Goal: Information Seeking & Learning: Find specific fact

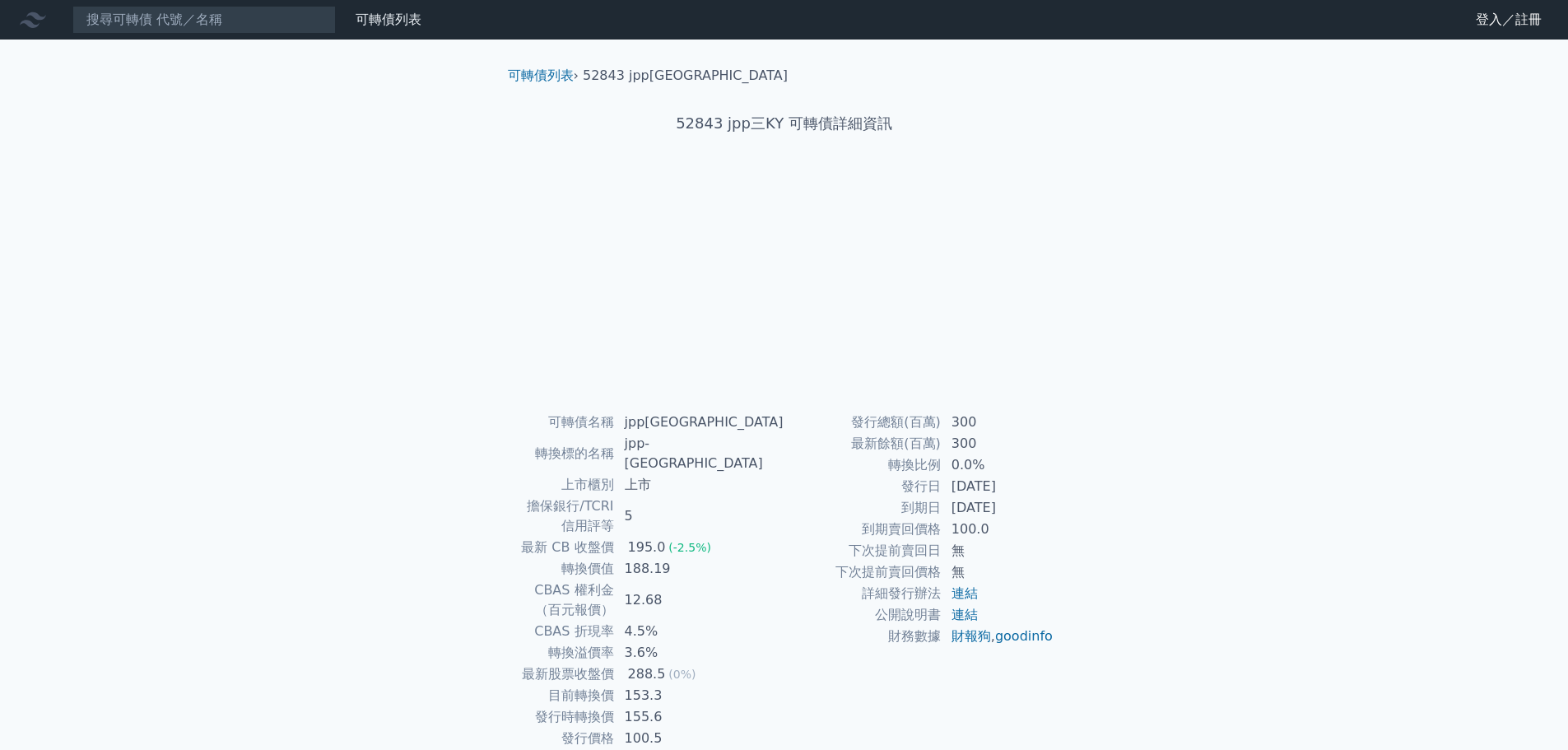
scroll to position [12, 0]
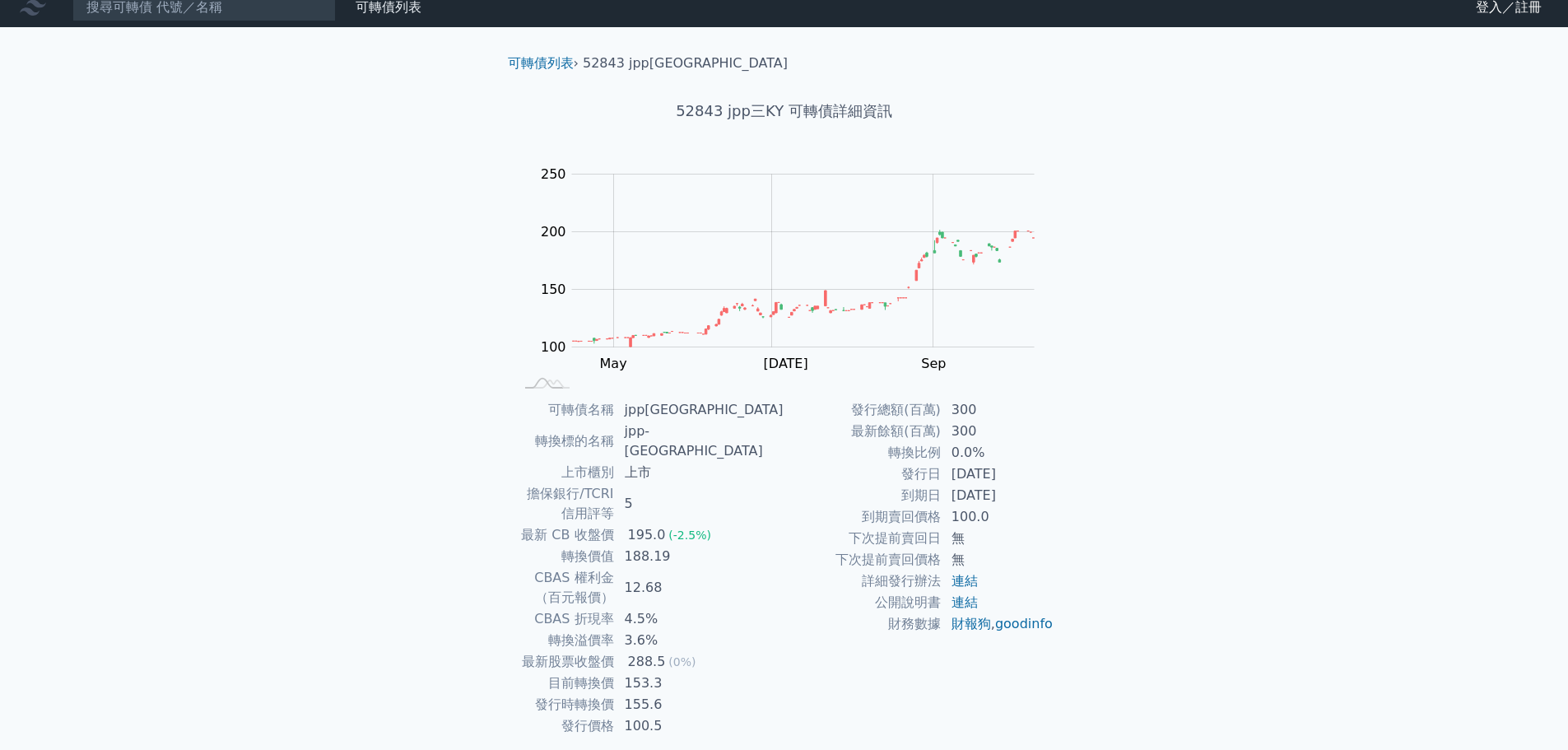
drag, startPoint x: 1028, startPoint y: 450, endPoint x: 1025, endPoint y: 479, distance: 29.2
click at [1032, 472] on tbody "發行總額(百萬) 300 最新餘額(百萬) 300 轉換比例 0.0% 發行日 [DATE] 到期日 [DATE] 到期賣回價格 100.0 下次提前賣回日 …" at bounding box center [918, 517] width 270 height 236
click at [1015, 480] on td "[DATE]" at bounding box center [997, 473] width 113 height 22
drag, startPoint x: 990, startPoint y: 475, endPoint x: 1034, endPoint y: 470, distance: 44.3
click at [1026, 470] on td "[DATE]" at bounding box center [997, 473] width 113 height 22
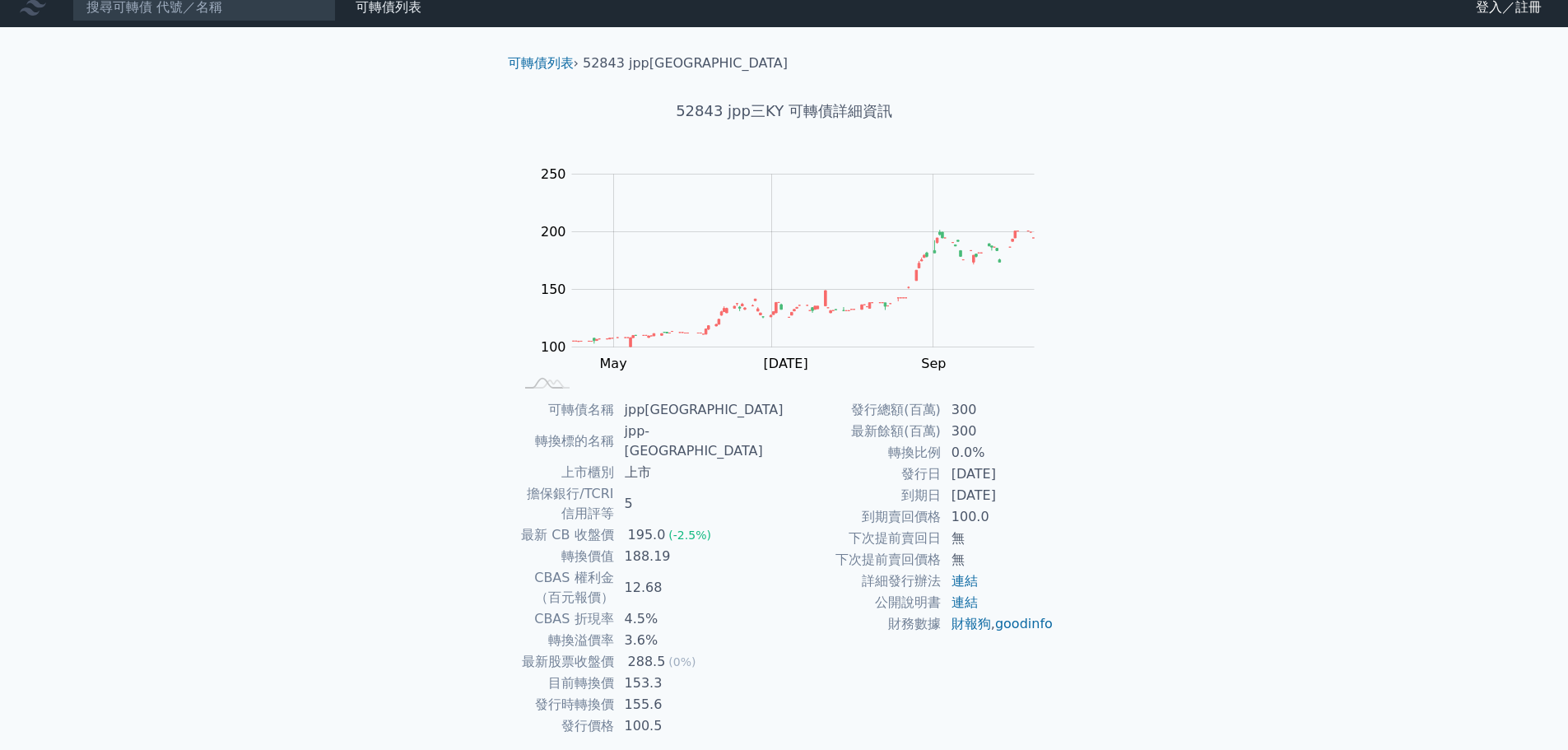
click at [1036, 470] on td "[DATE]" at bounding box center [997, 473] width 113 height 22
click at [1010, 491] on td "[DATE]" at bounding box center [997, 495] width 113 height 22
drag, startPoint x: 916, startPoint y: 465, endPoint x: 1060, endPoint y: 455, distance: 144.3
click at [1060, 455] on div "可轉債名稱 jpp三KY 轉換標的名稱 jpp-[GEOGRAPHIC_DATA] 上市櫃別 上市 擔保銀行/TCRI信用評等 5 最新 CB 收盤價 195…" at bounding box center [784, 568] width 579 height 337
click at [989, 475] on td "[DATE]" at bounding box center [997, 473] width 113 height 22
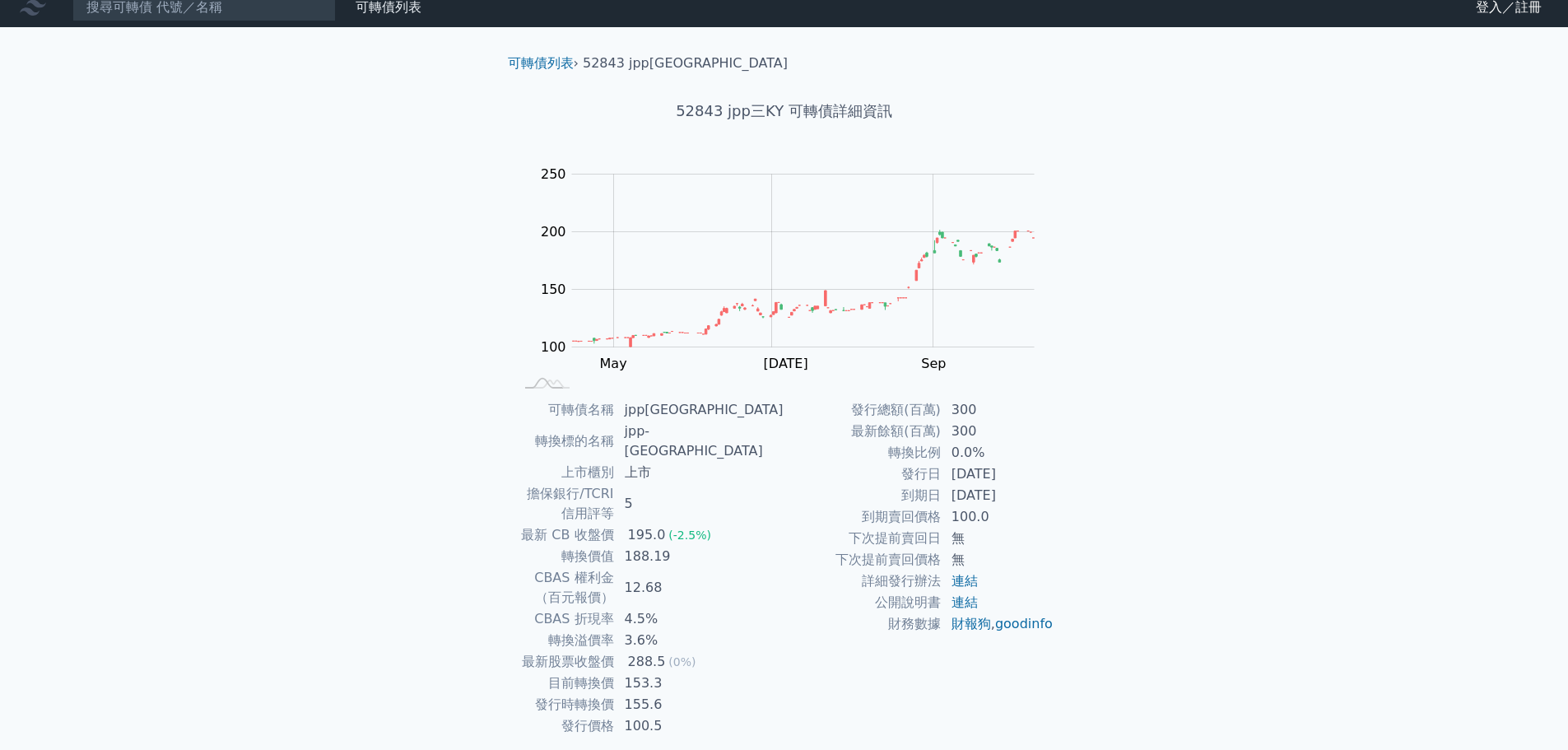
drag, startPoint x: 989, startPoint y: 475, endPoint x: 999, endPoint y: 474, distance: 10.0
click at [989, 475] on td "[DATE]" at bounding box center [997, 473] width 113 height 22
click at [1002, 473] on td "[DATE]" at bounding box center [997, 473] width 113 height 22
drag, startPoint x: 997, startPoint y: 475, endPoint x: 1026, endPoint y: 473, distance: 29.1
click at [1026, 473] on td "[DATE]" at bounding box center [997, 473] width 113 height 22
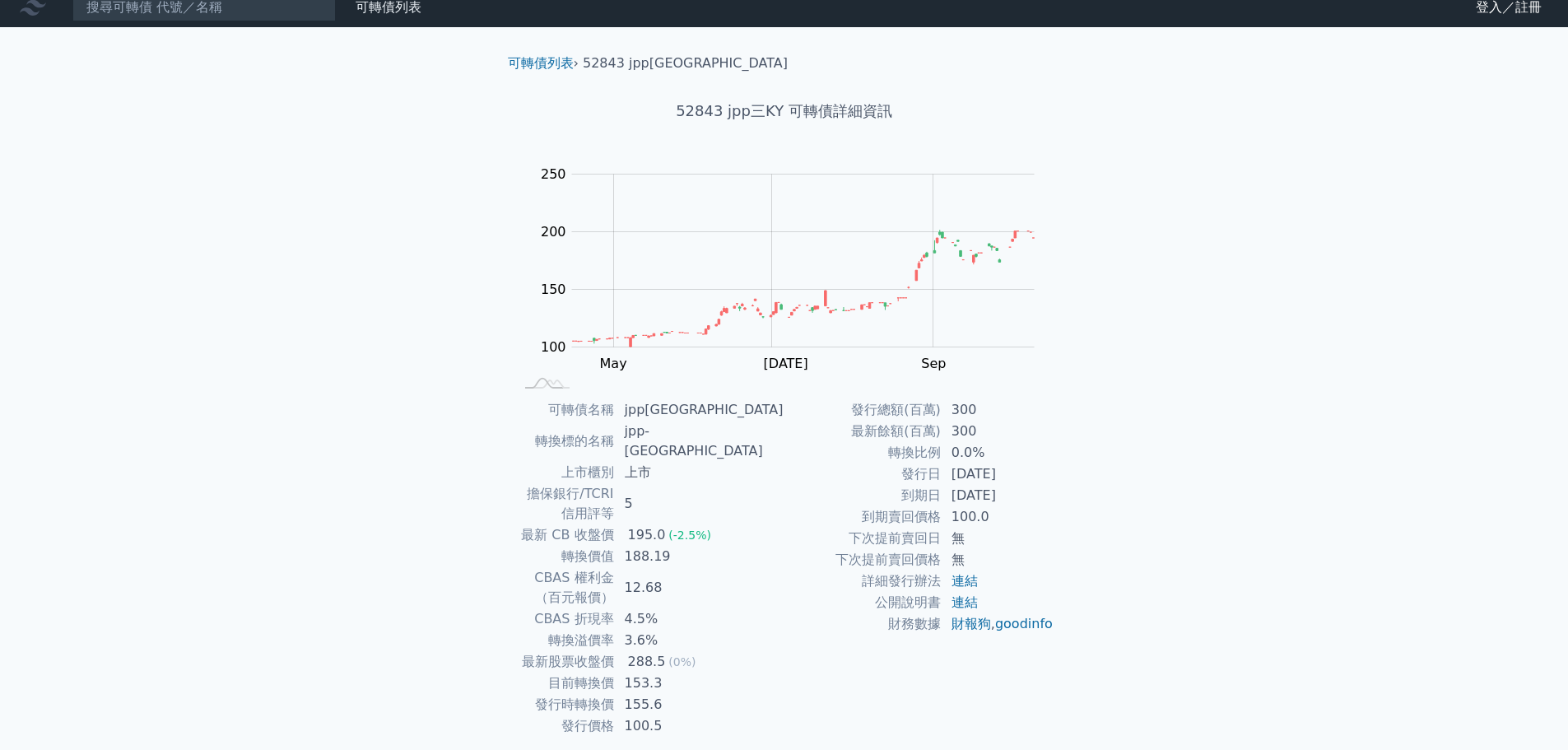
click at [1038, 471] on td "[DATE]" at bounding box center [997, 473] width 113 height 22
drag, startPoint x: 1038, startPoint y: 471, endPoint x: 639, endPoint y: 358, distance: 414.7
click at [1038, 470] on td "[DATE]" at bounding box center [997, 473] width 113 height 22
